Goal: Book appointment/travel/reservation

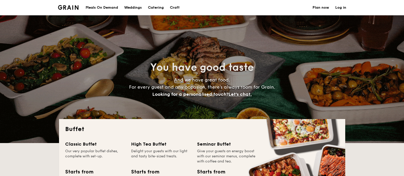
select select
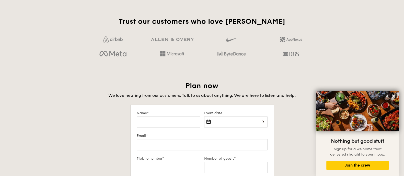
scroll to position [958, 0]
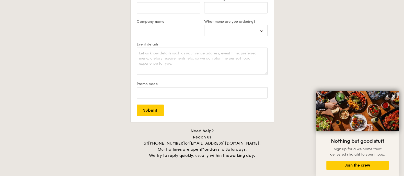
click at [277, 129] on h4 "Need help? Reach us at [PHONE_NUMBER] or [EMAIL_ADDRESS][DOMAIN_NAME] . Our hot…" at bounding box center [202, 143] width 286 height 31
click at [278, 135] on h4 "Need help? Reach us at [PHONE_NUMBER] or [EMAIL_ADDRESS][DOMAIN_NAME] . Our hot…" at bounding box center [202, 143] width 286 height 31
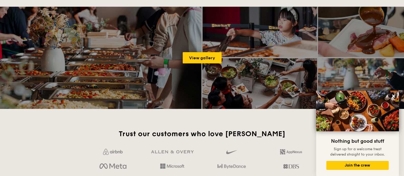
scroll to position [799, 0]
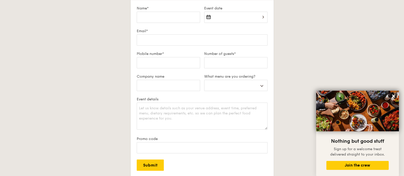
scroll to position [895, 0]
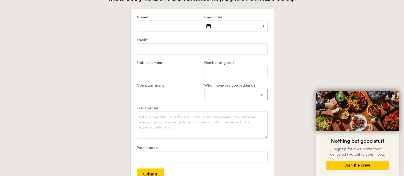
click at [233, 93] on select "Buffet Mini Buffet High Tea Canapés Meal Boxes Wedding" at bounding box center [235, 94] width 63 height 11
drag, startPoint x: 307, startPoint y: 63, endPoint x: 267, endPoint y: 60, distance: 40.5
click at [308, 63] on div "Plan now We love hearing from our customers. Talk to us about anything. We are …" at bounding box center [202, 103] width 286 height 237
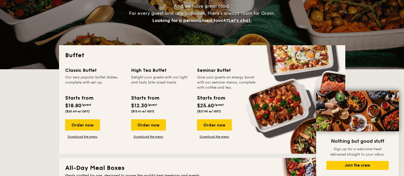
scroll to position [64, 0]
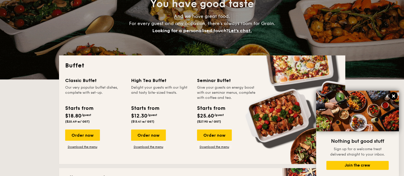
click at [394, 95] on icon at bounding box center [393, 96] width 5 height 5
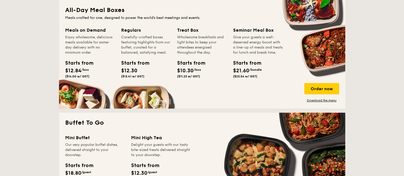
scroll to position [192, 0]
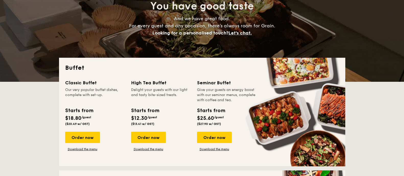
scroll to position [32, 0]
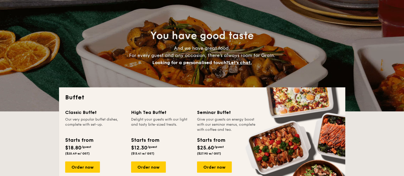
drag, startPoint x: 247, startPoint y: 62, endPoint x: 59, endPoint y: 61, distance: 187.9
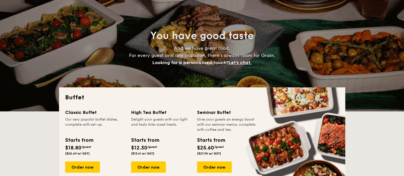
click at [59, 61] on div "You have good taste And we have great food. For every guest and any occasion, t…" at bounding box center [202, 48] width 286 height 128
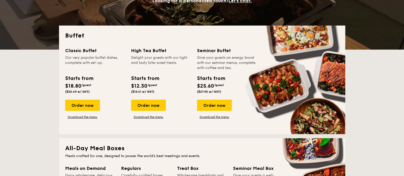
scroll to position [96, 0]
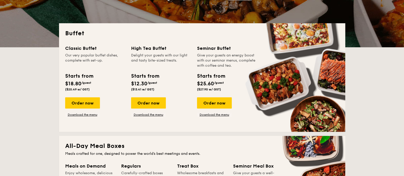
drag, startPoint x: 40, startPoint y: 91, endPoint x: 19, endPoint y: 93, distance: 21.1
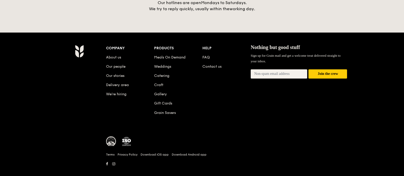
scroll to position [1106, 0]
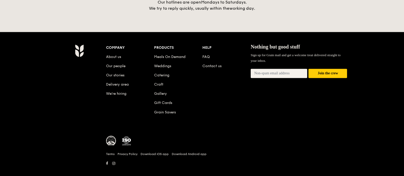
click at [261, 136] on div at bounding box center [226, 143] width 241 height 15
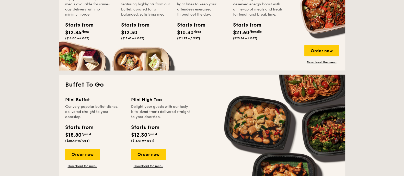
scroll to position [211, 0]
